Goal: Navigation & Orientation: Find specific page/section

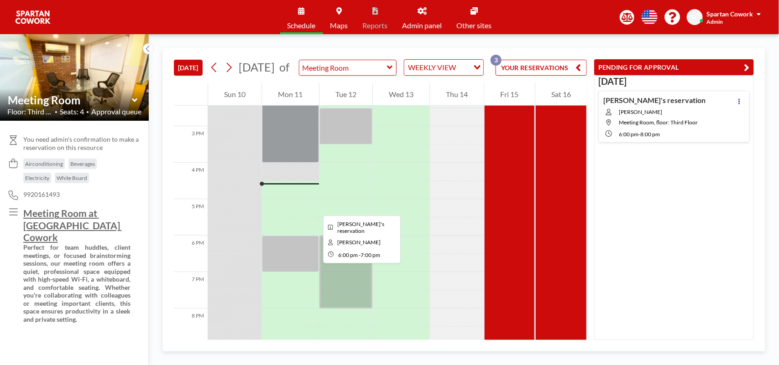
scroll to position [470, 0]
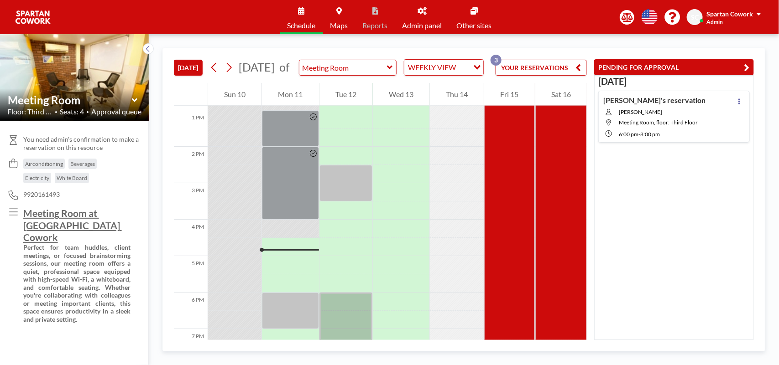
click at [287, 18] on link "Schedule" at bounding box center [301, 17] width 43 height 34
click at [304, 22] on span "Schedule" at bounding box center [301, 25] width 28 height 7
click at [420, 8] on icon at bounding box center [421, 10] width 9 height 7
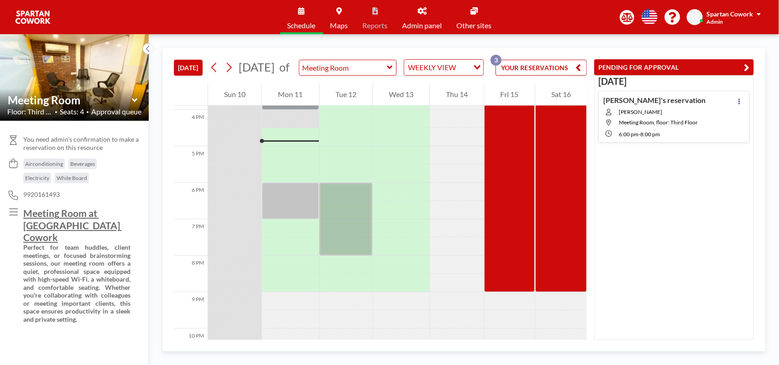
scroll to position [584, 0]
